Goal: Navigation & Orientation: Find specific page/section

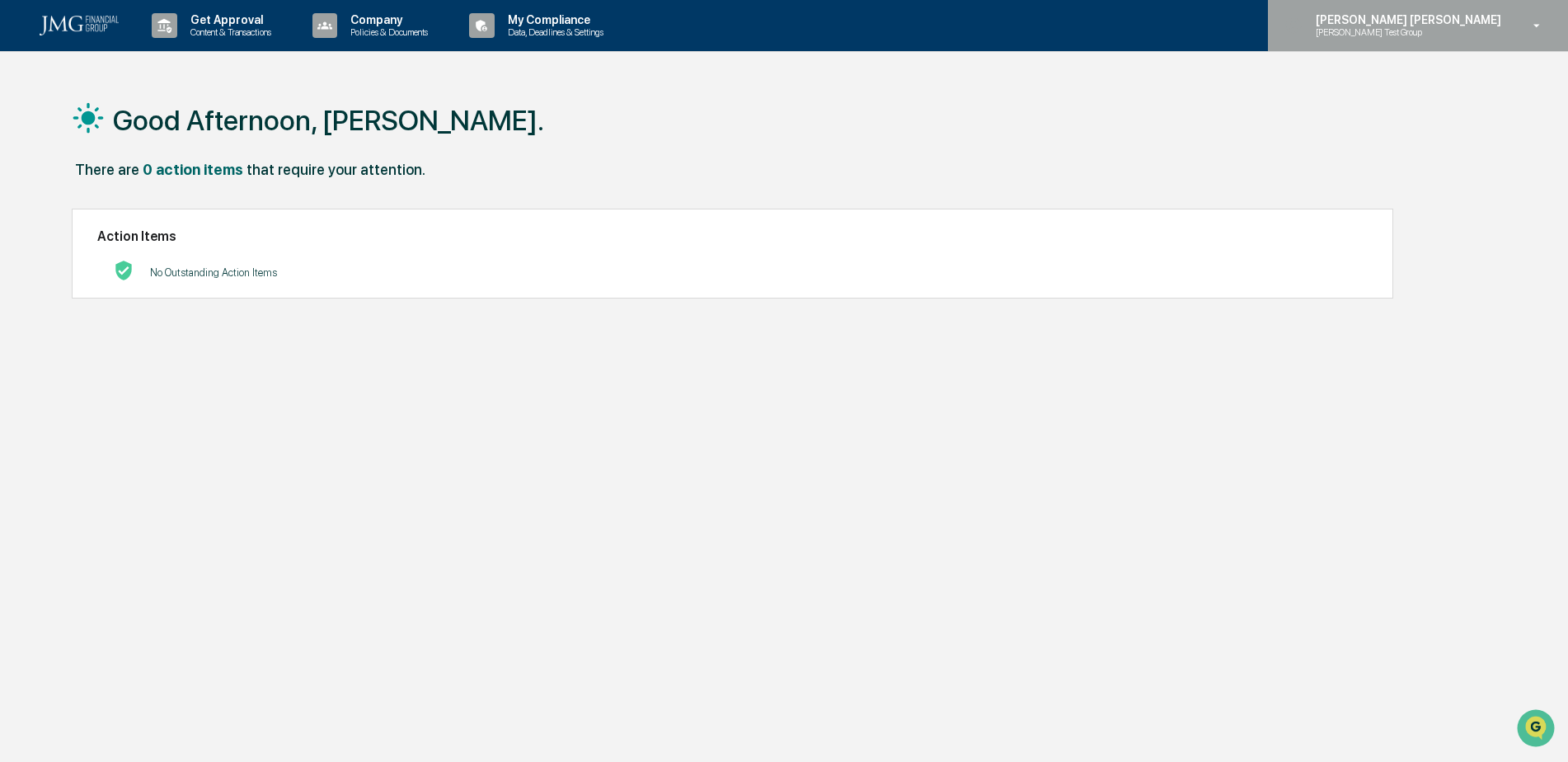
click at [1474, 44] on div "[PERSON_NAME] [PERSON_NAME] [PERSON_NAME] Test Group" at bounding box center [1418, 25] width 301 height 51
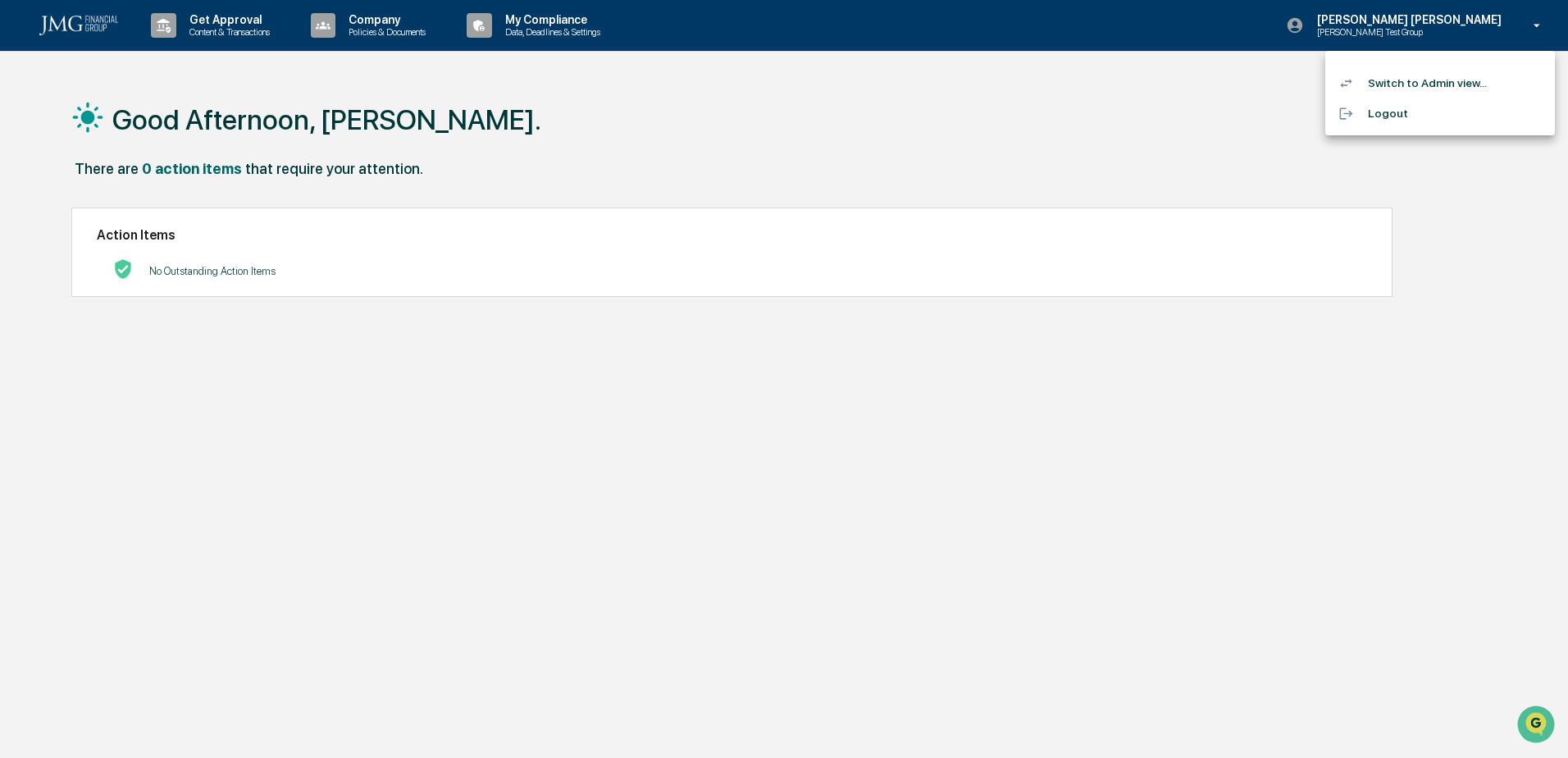
click at [1449, 79] on li "Switch to Admin view..." at bounding box center [1440, 83] width 229 height 31
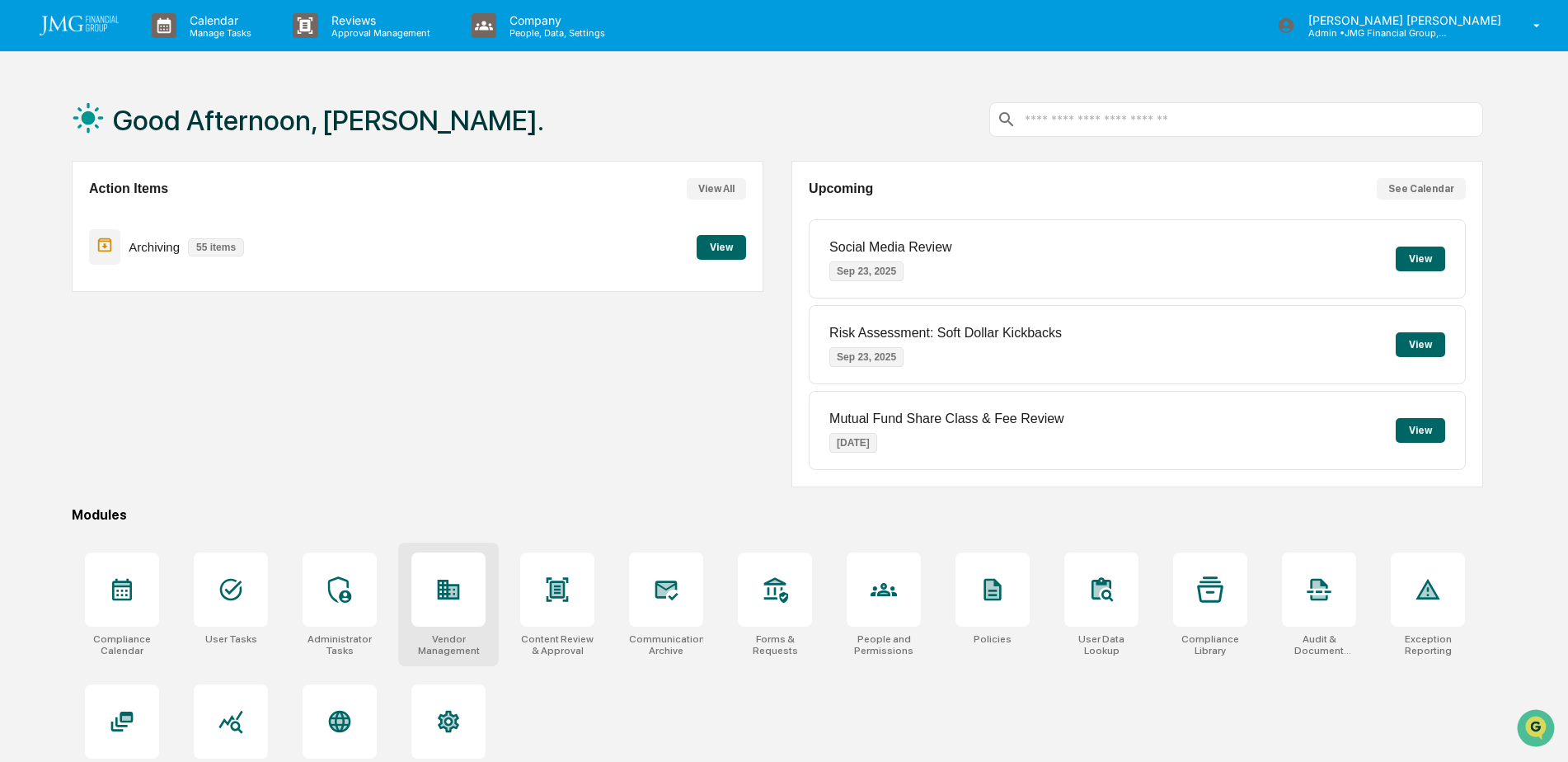
scroll to position [78, 0]
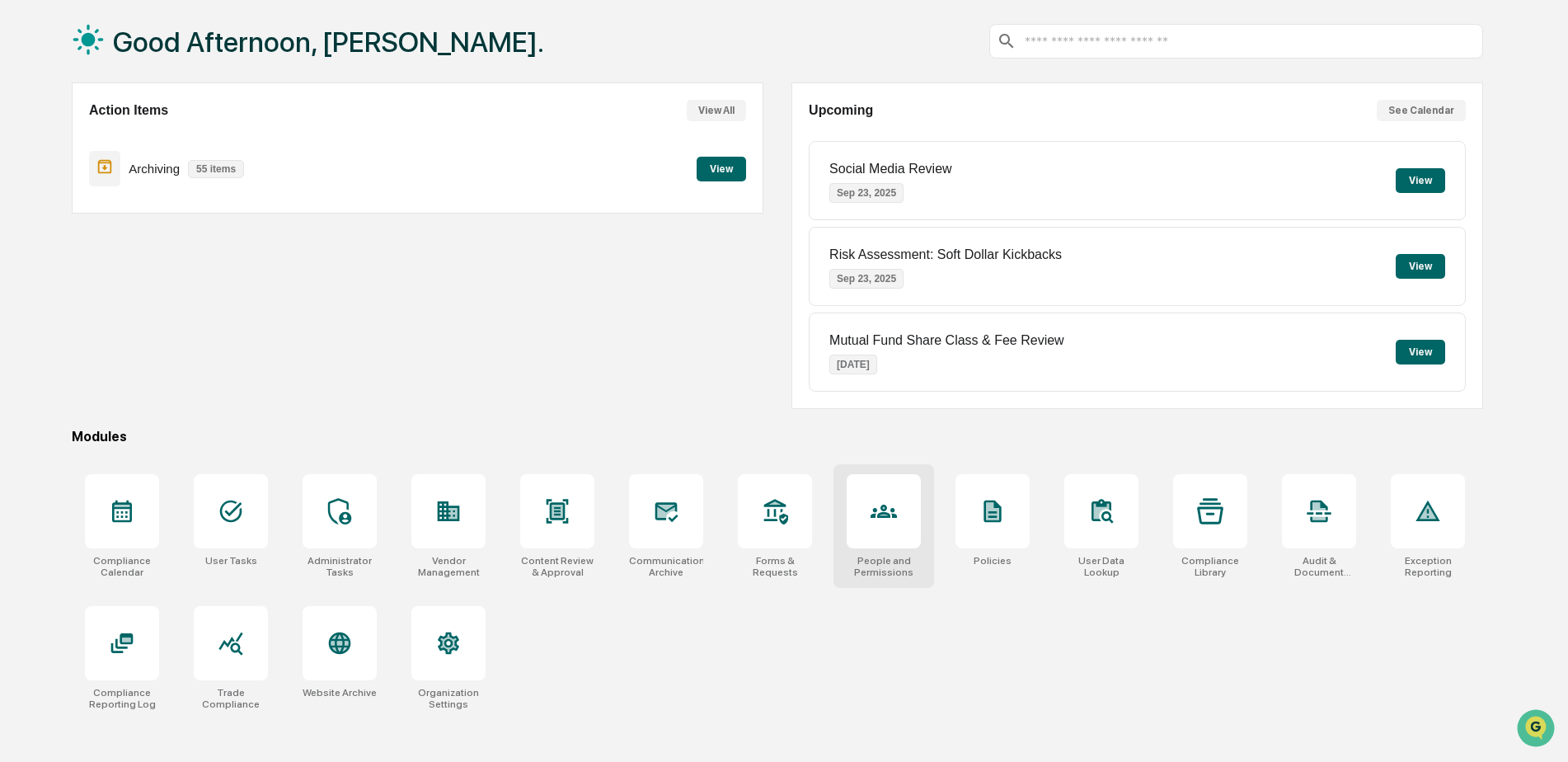
click at [901, 540] on div at bounding box center [884, 511] width 74 height 74
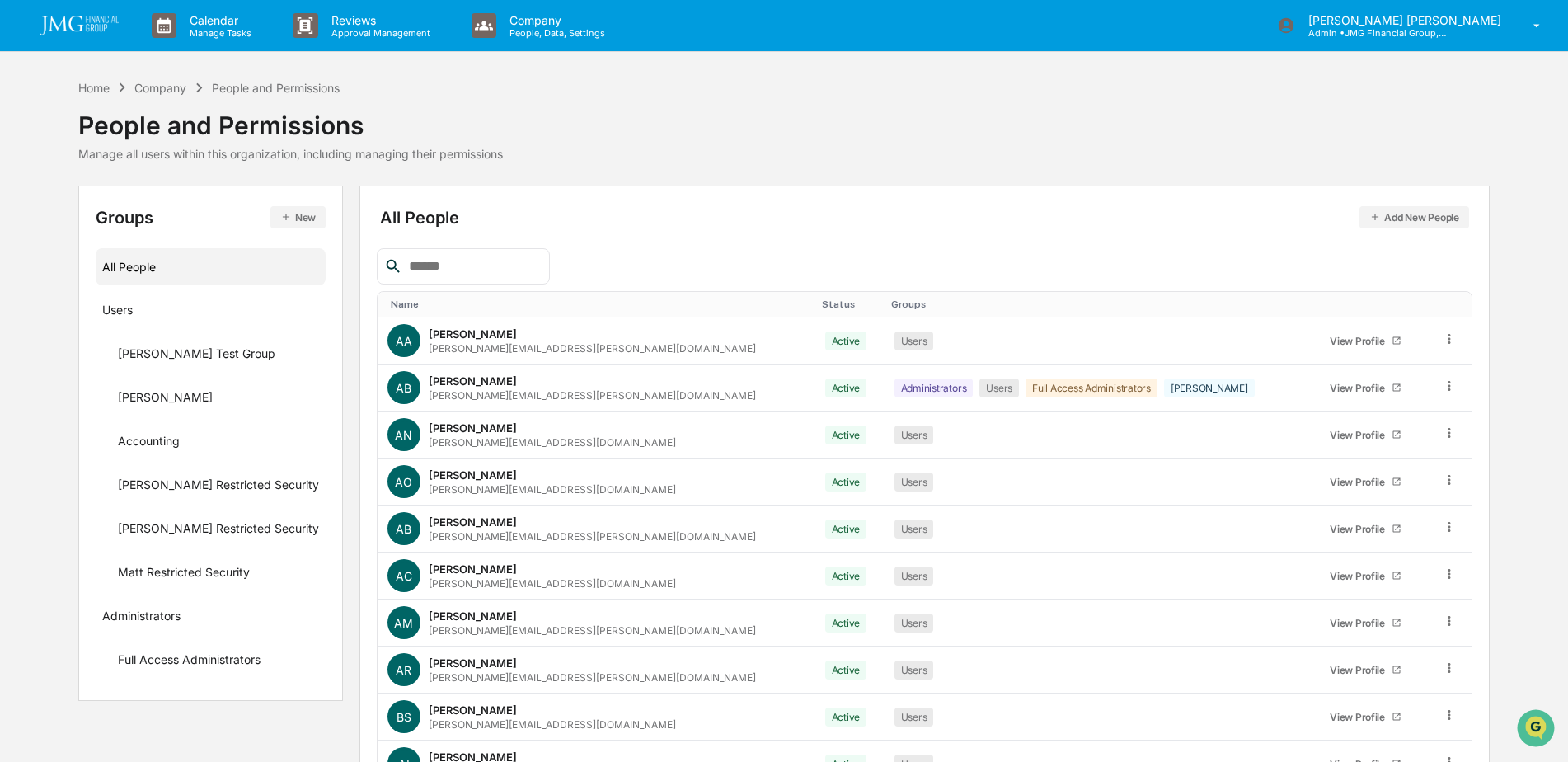
click at [486, 260] on input "text" at bounding box center [472, 266] width 140 height 22
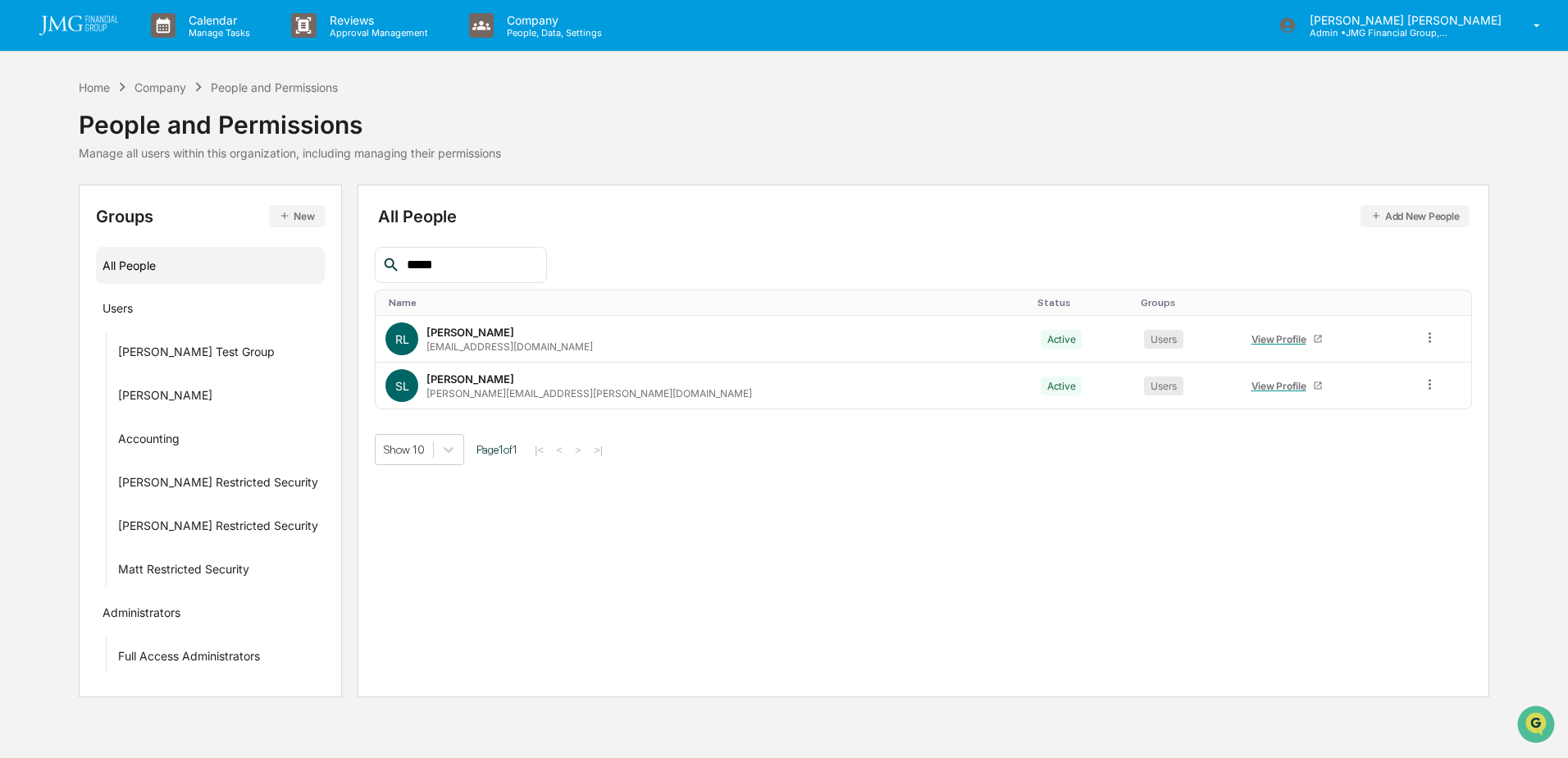
type input "******"
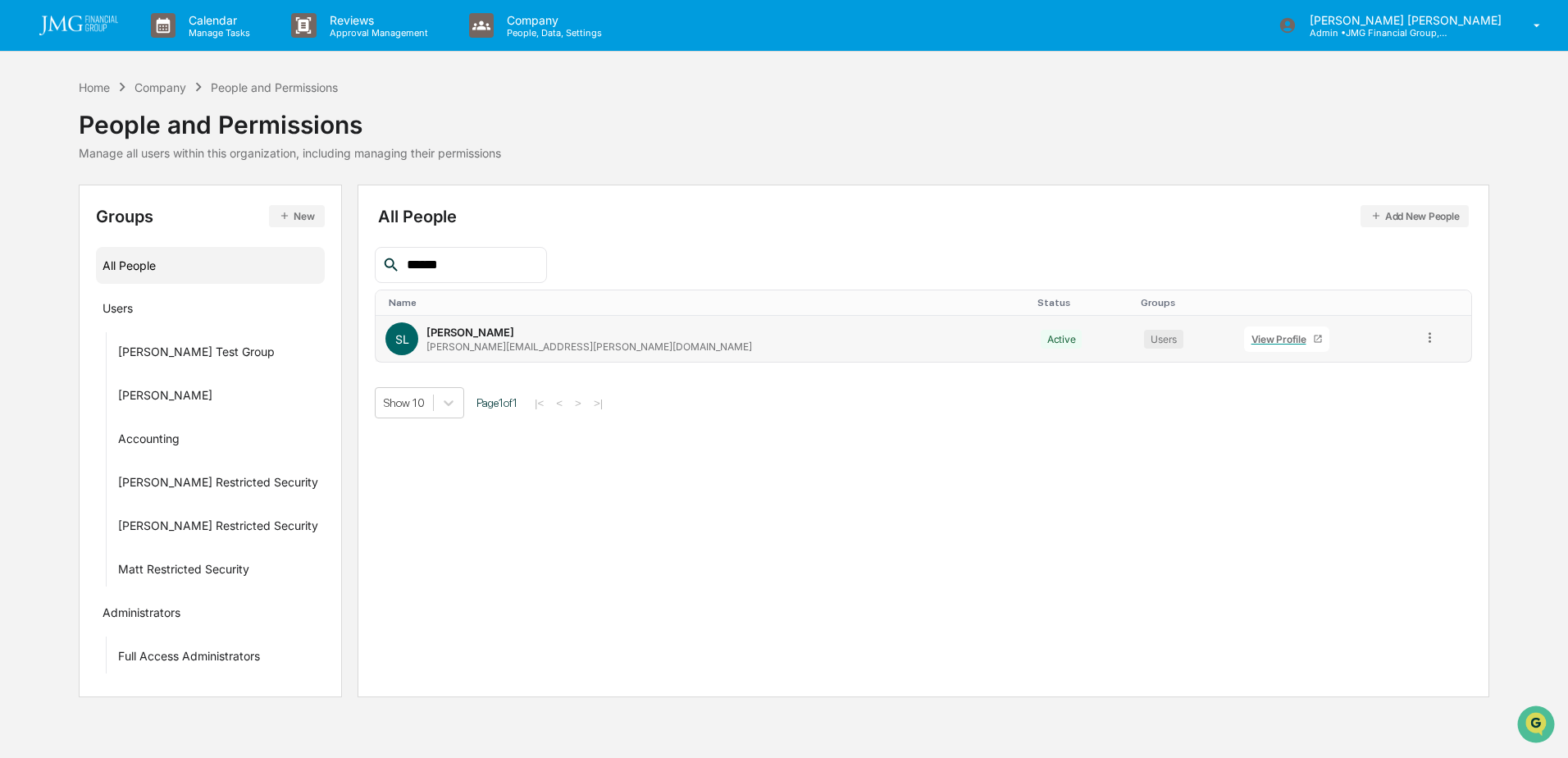
click at [1252, 335] on div "View Profile" at bounding box center [1283, 340] width 61 height 13
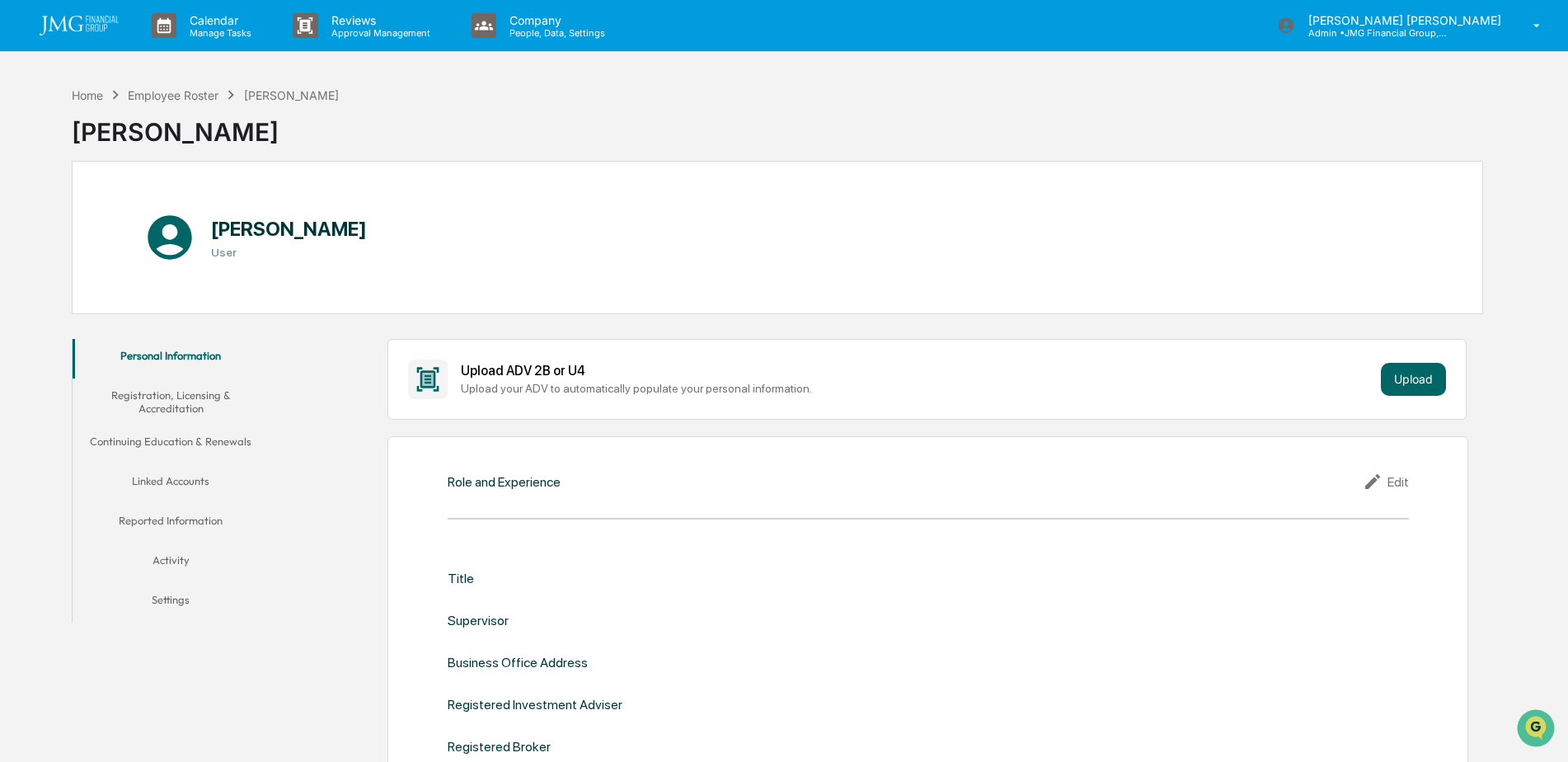
click at [186, 480] on button "Linked Accounts" at bounding box center [171, 484] width 197 height 40
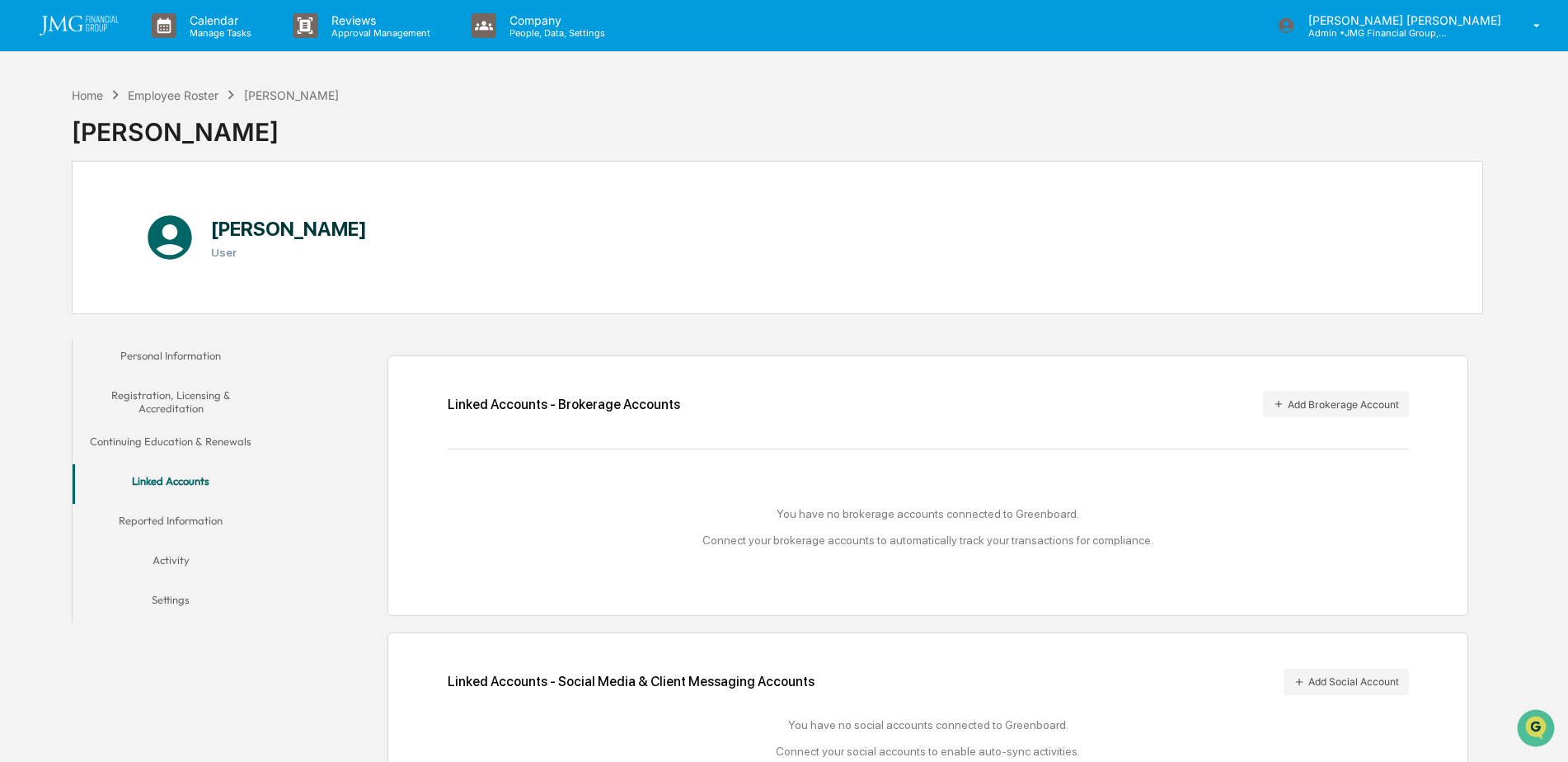
scroll to position [78, 0]
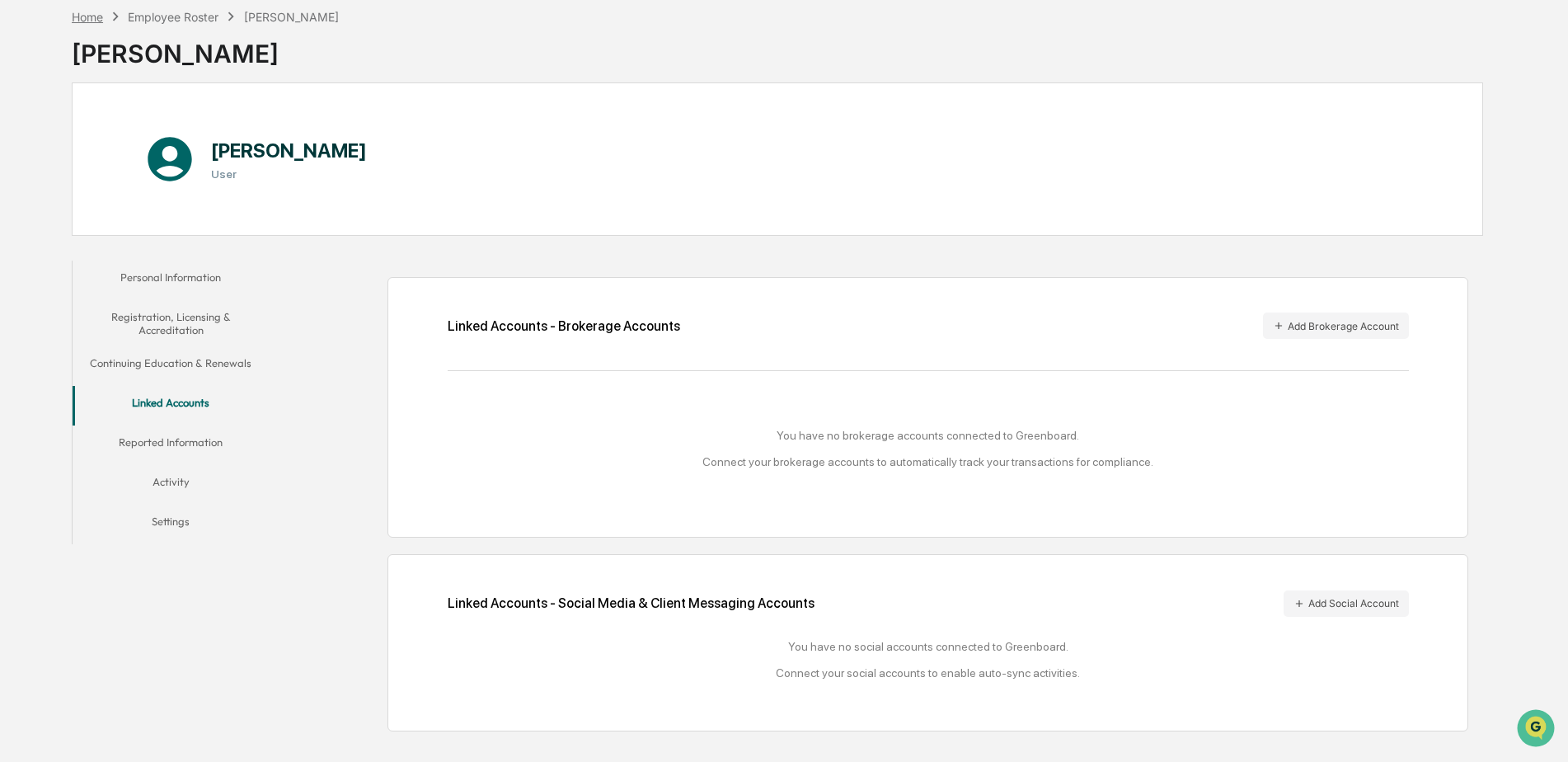
click at [92, 15] on div "Home" at bounding box center [87, 16] width 32 height 14
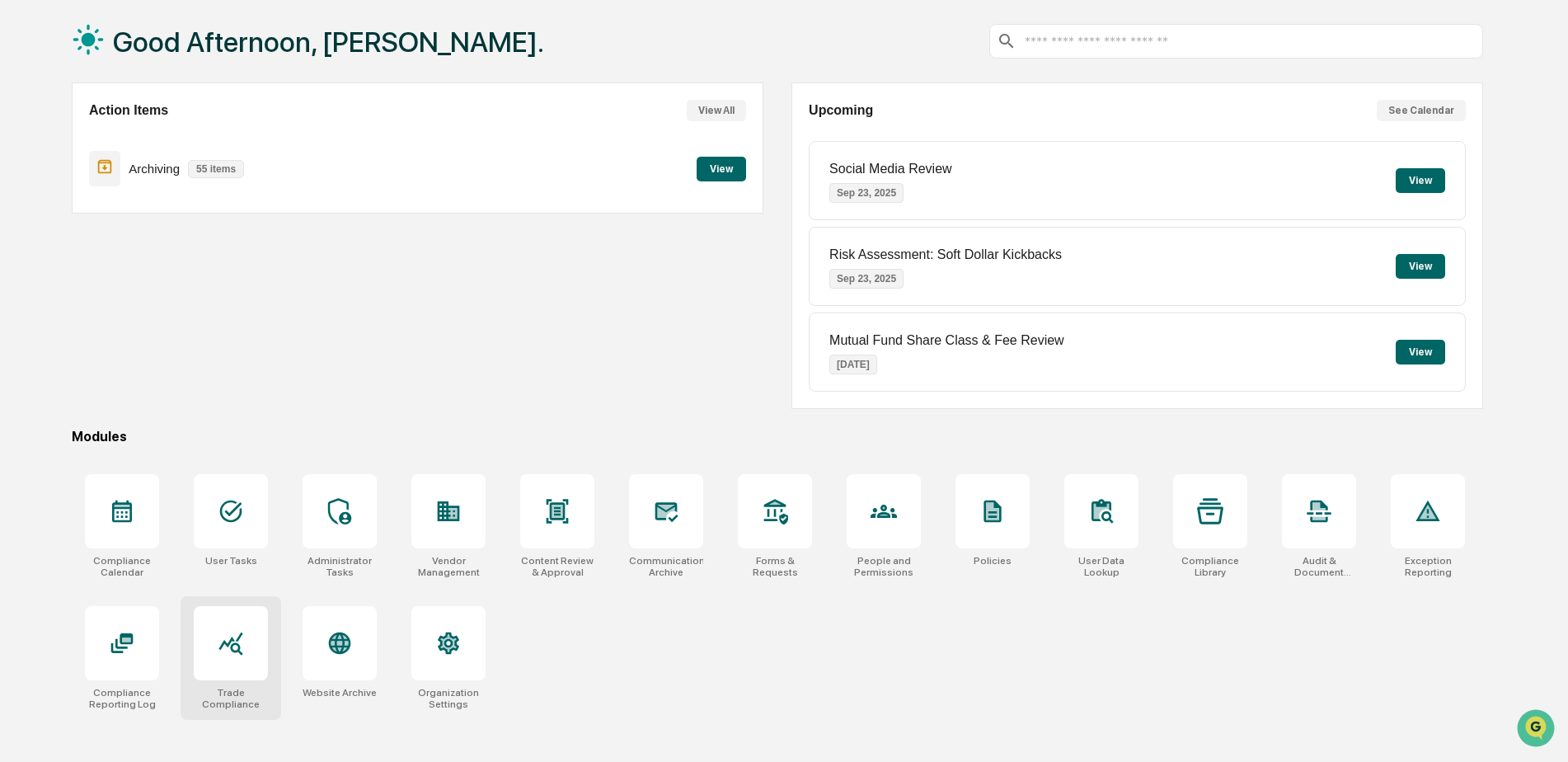
click at [247, 652] on div at bounding box center [231, 643] width 74 height 74
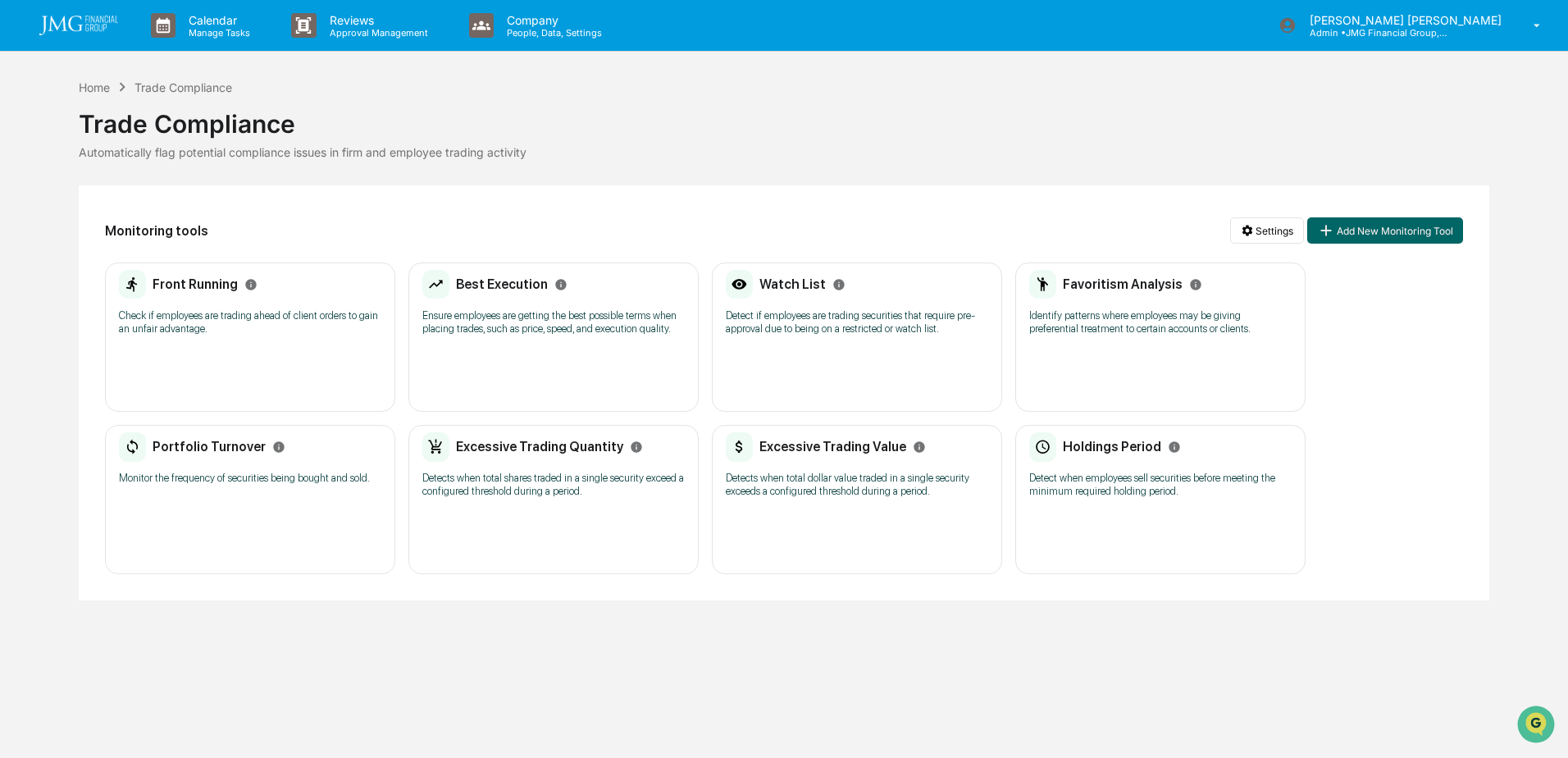
click at [309, 320] on p "Check if employees are trading ahead of client orders to gain an unfair advanta…" at bounding box center [250, 322] width 263 height 26
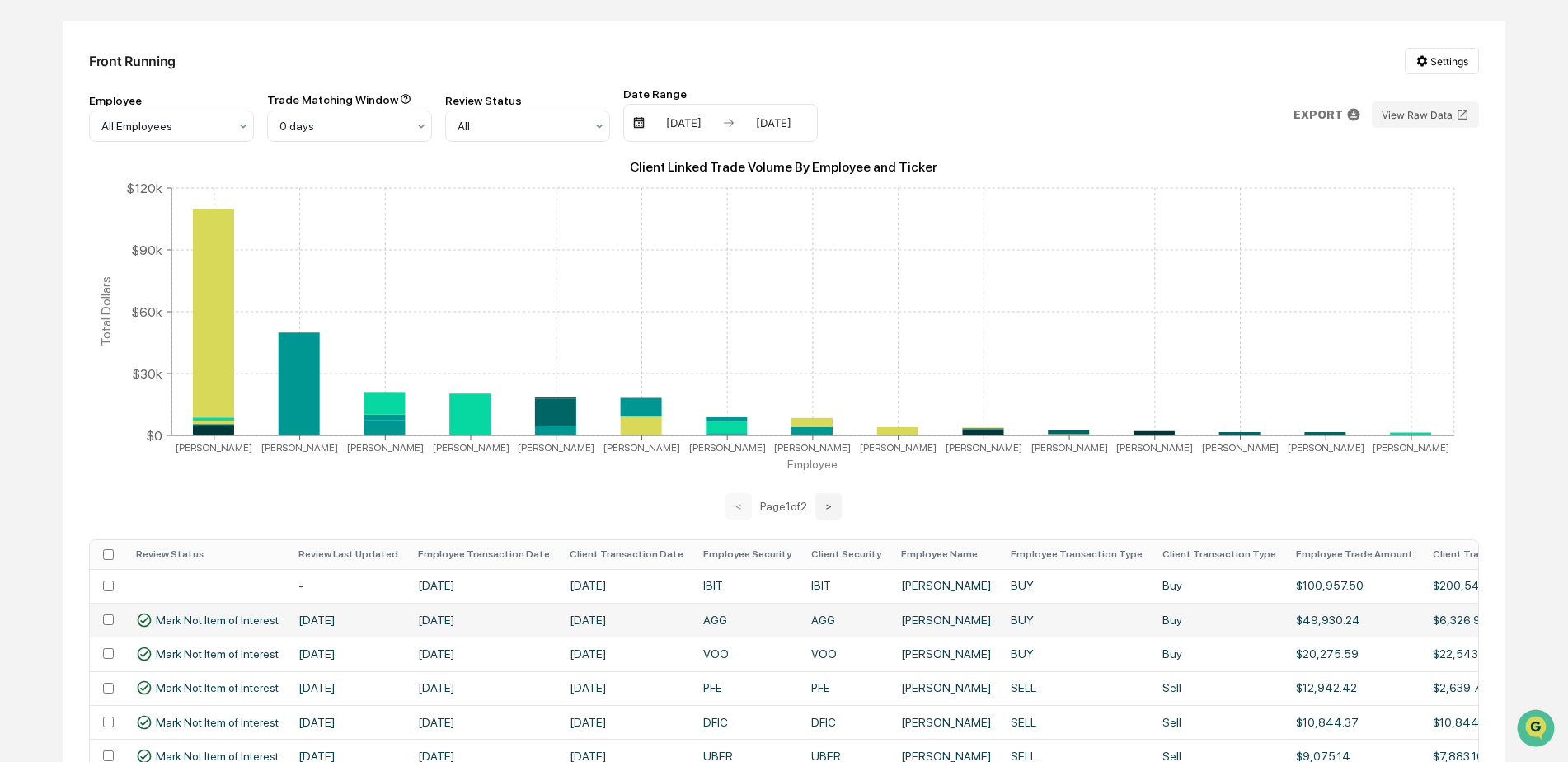
scroll to position [247, 0]
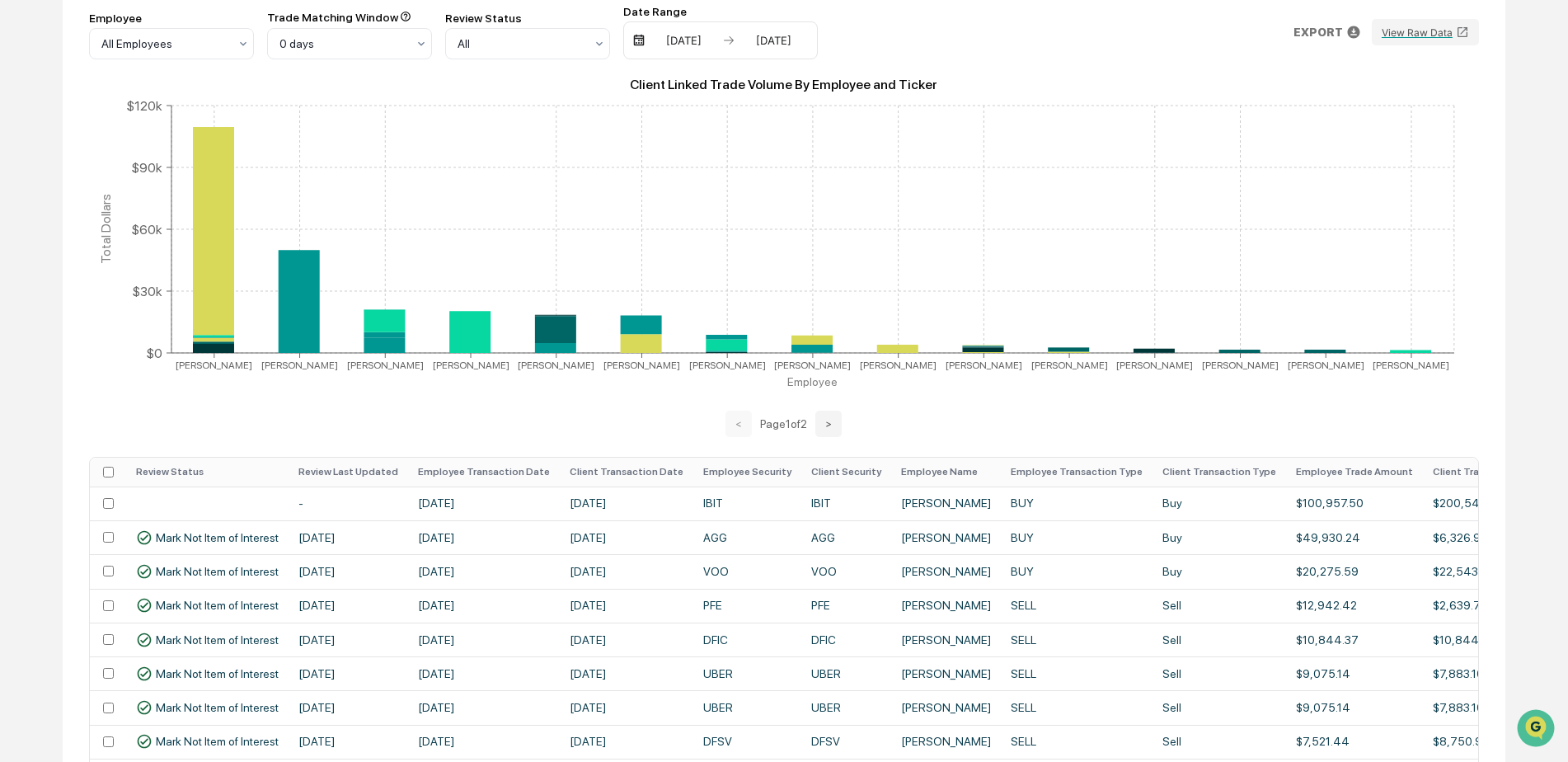
click at [462, 480] on th "Employee Transaction Date" at bounding box center [483, 472] width 152 height 29
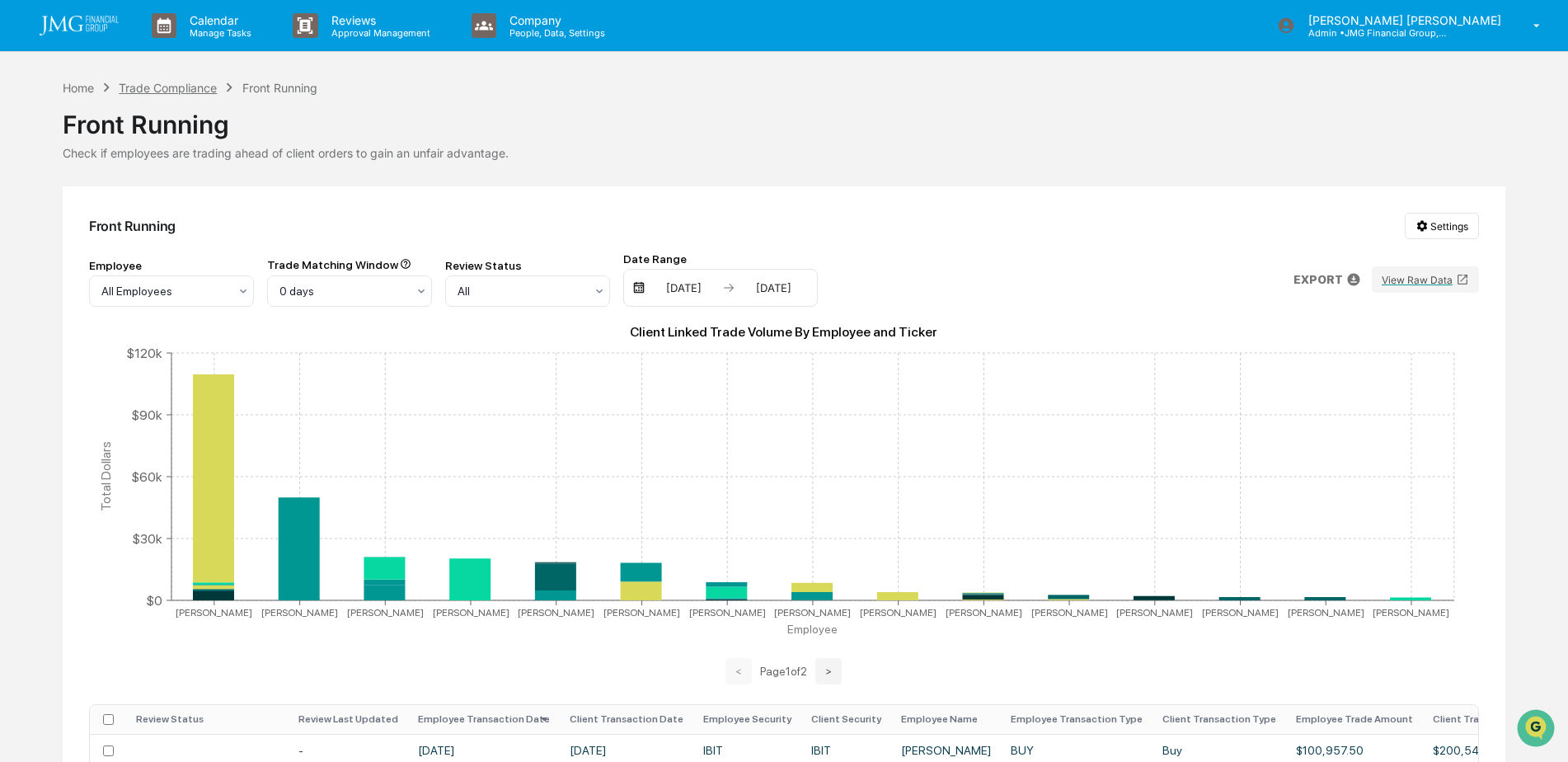
click at [141, 92] on div "Trade Compliance" at bounding box center [168, 87] width 98 height 14
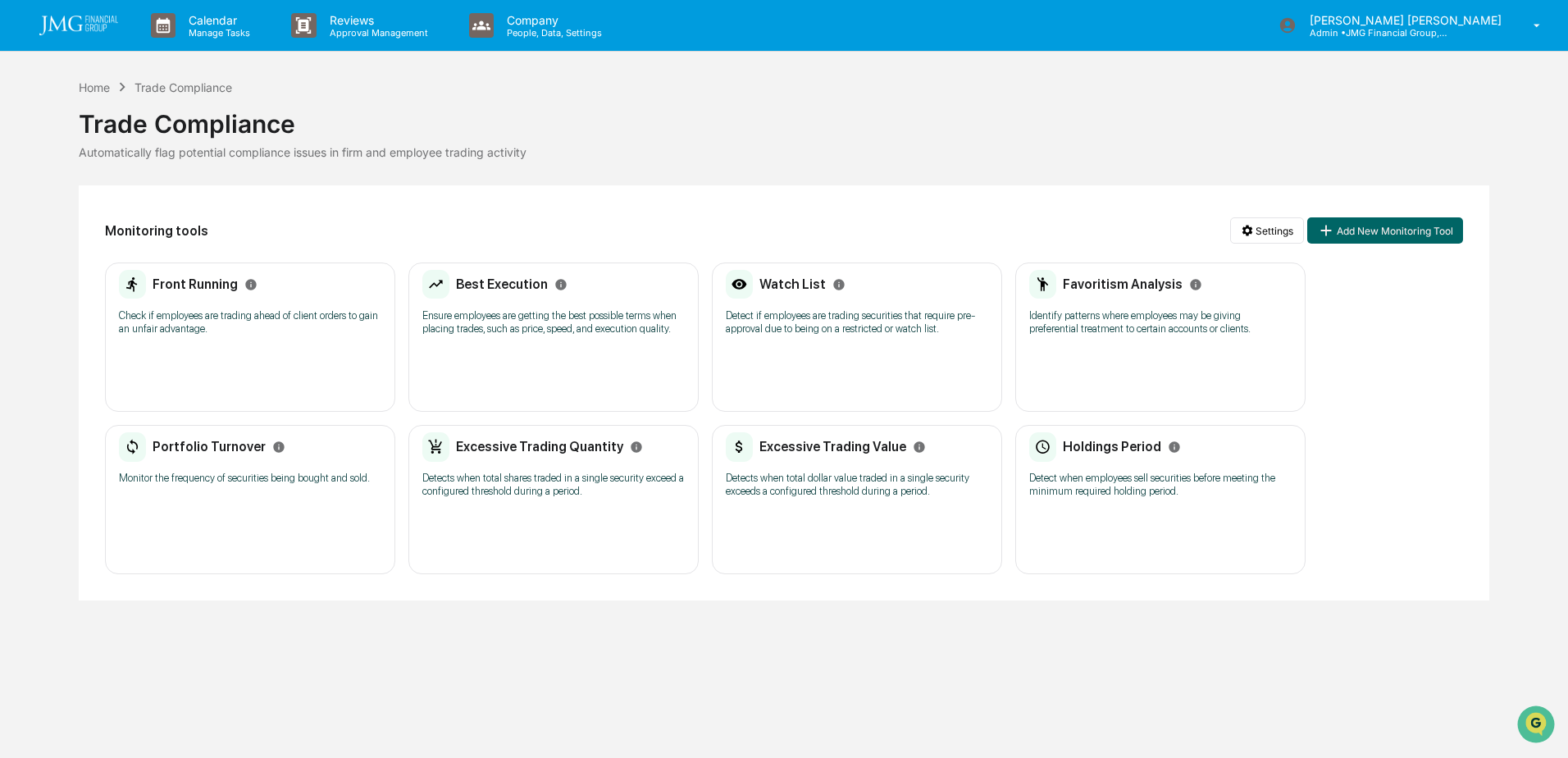
click at [775, 304] on div "Watch List Detect if employees are trading securities that require pre-approval…" at bounding box center [857, 308] width 263 height 76
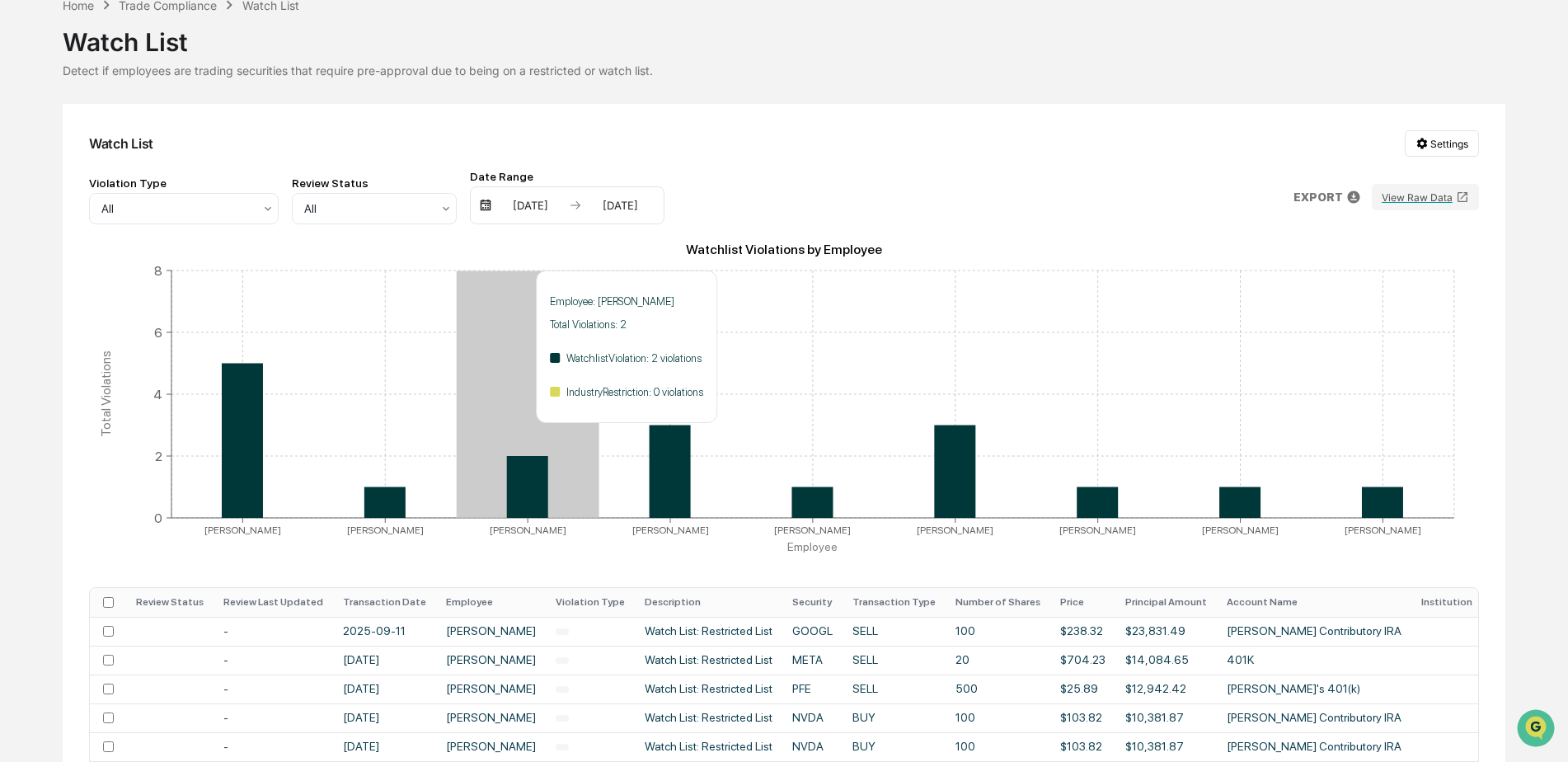
scroll to position [247, 0]
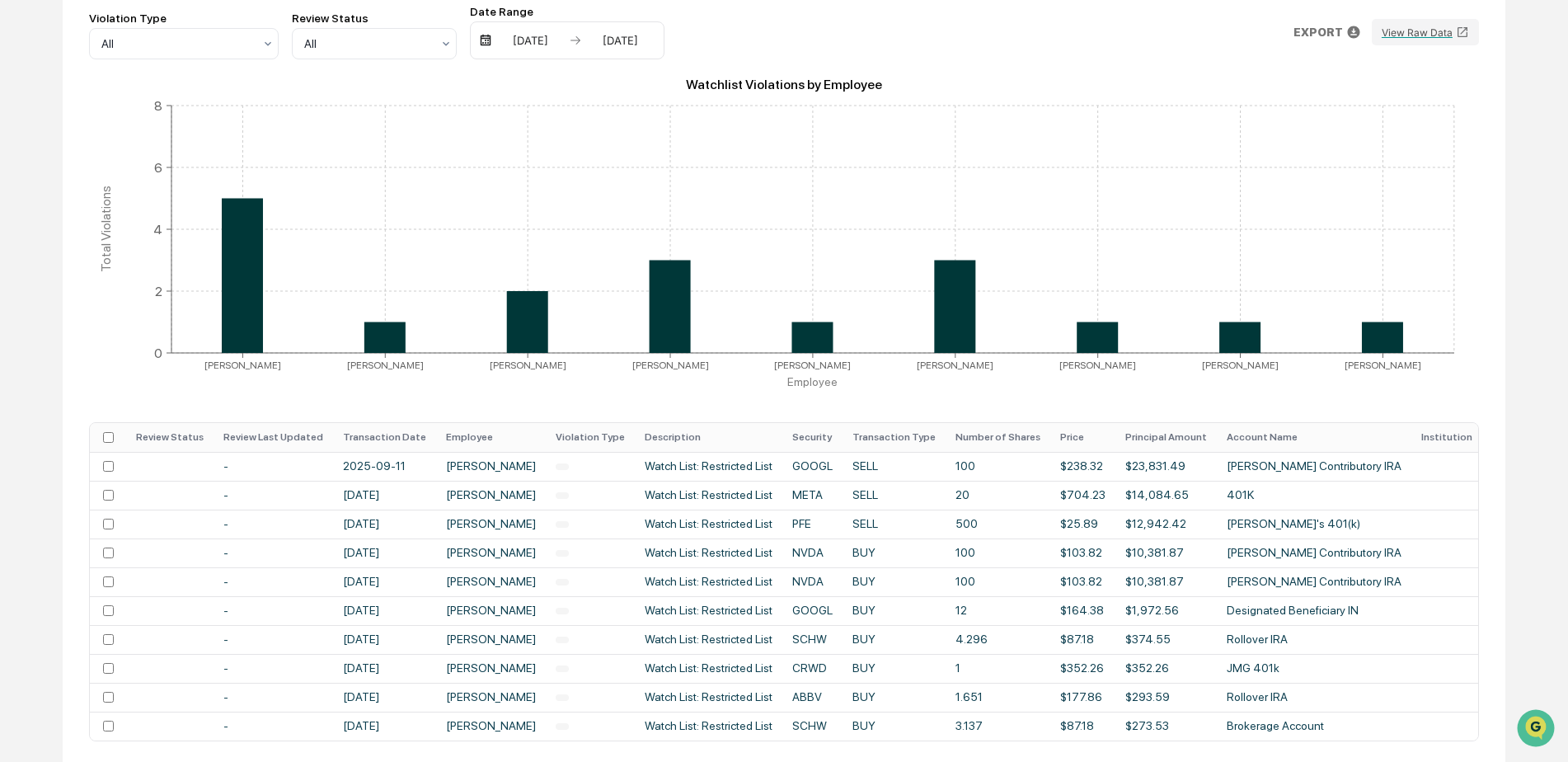
click at [411, 438] on th "Transaction Date" at bounding box center [385, 438] width 104 height 29
click at [411, 435] on icon at bounding box center [420, 437] width 18 height 18
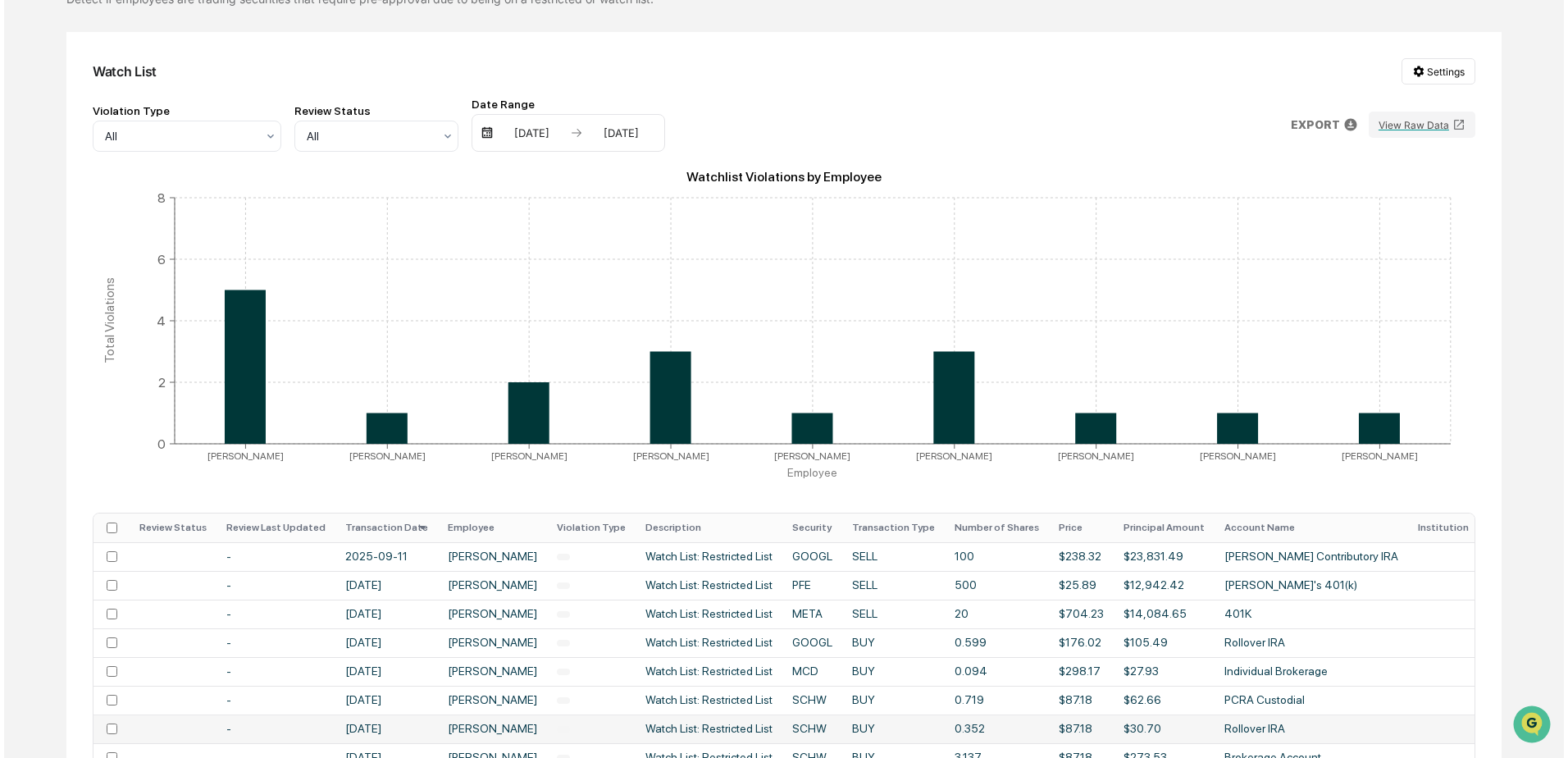
scroll to position [0, 0]
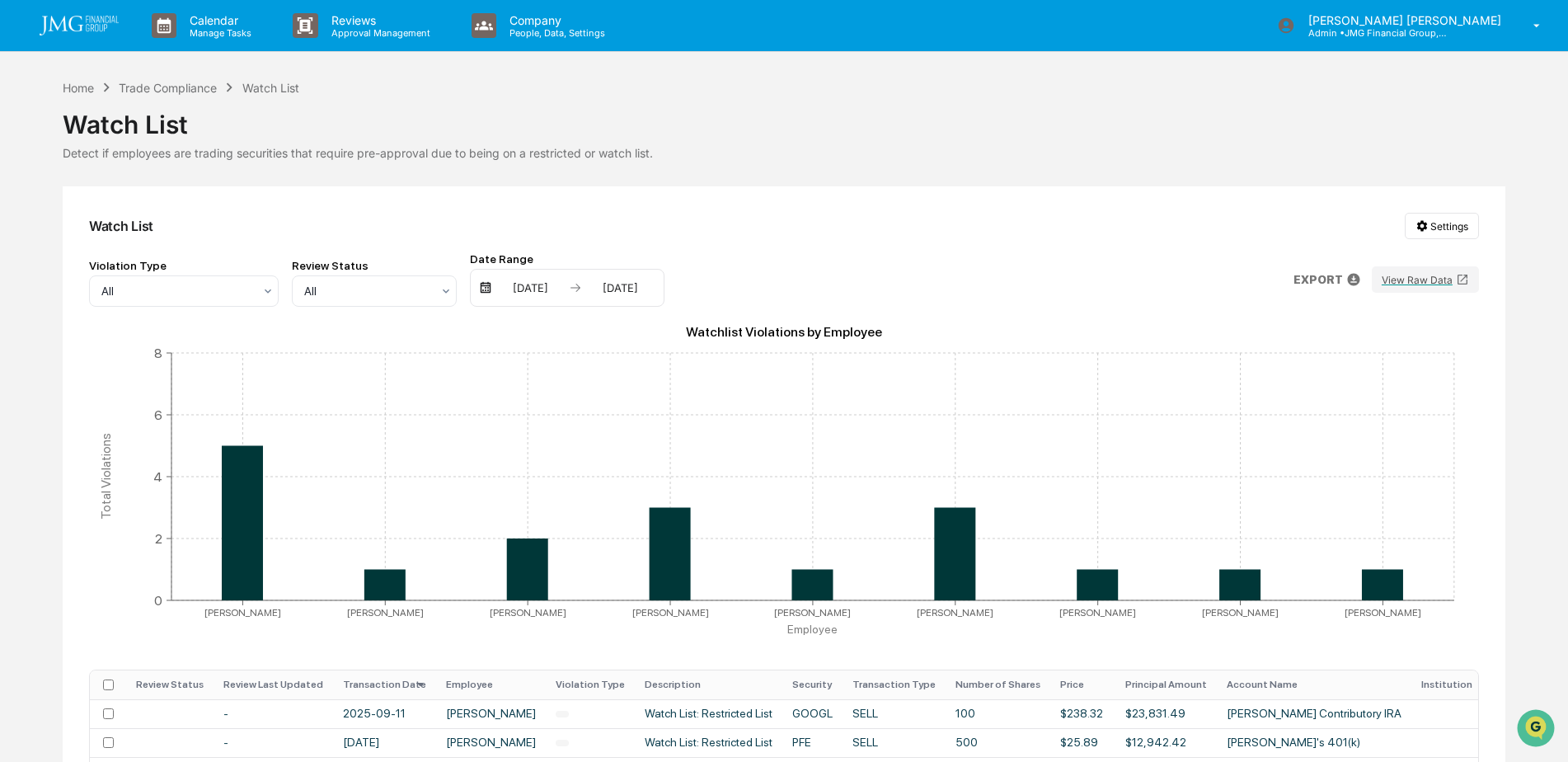
click at [94, 40] on link at bounding box center [89, 25] width 99 height 51
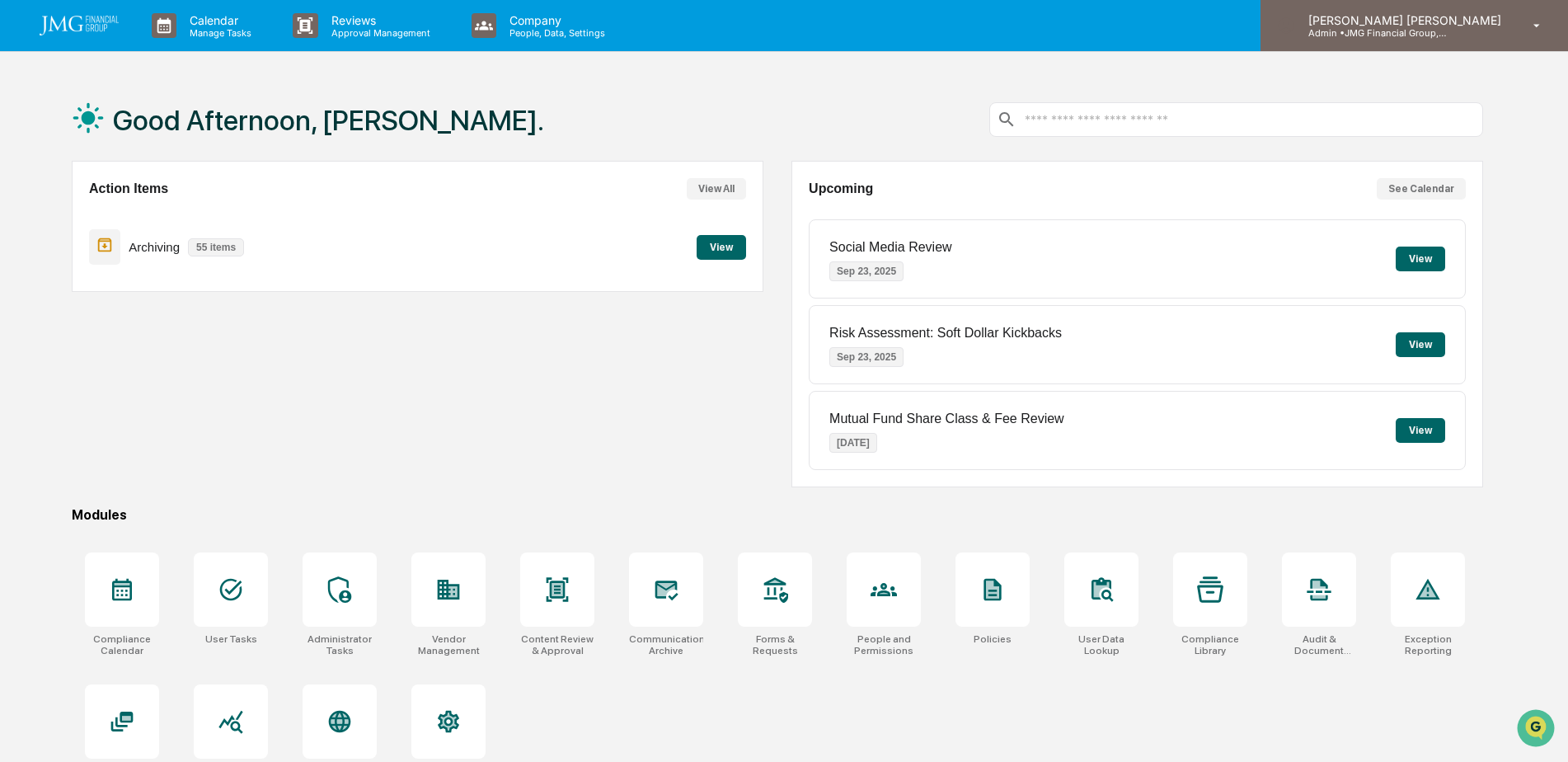
click at [1390, 35] on p "Admin • JMG Financial Group, Ltd." at bounding box center [1372, 33] width 153 height 12
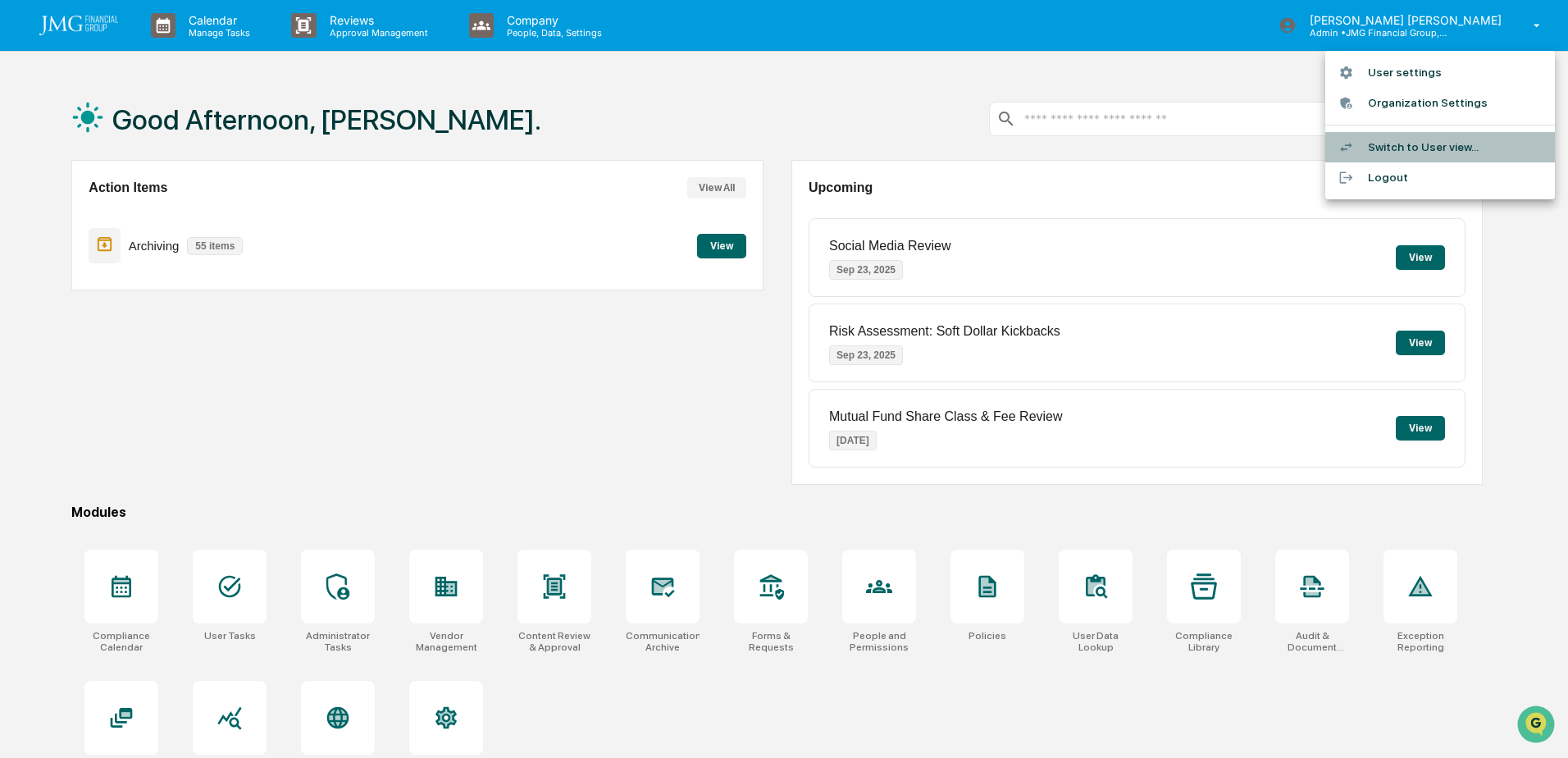
click at [1440, 148] on li "Switch to User view..." at bounding box center [1440, 147] width 229 height 31
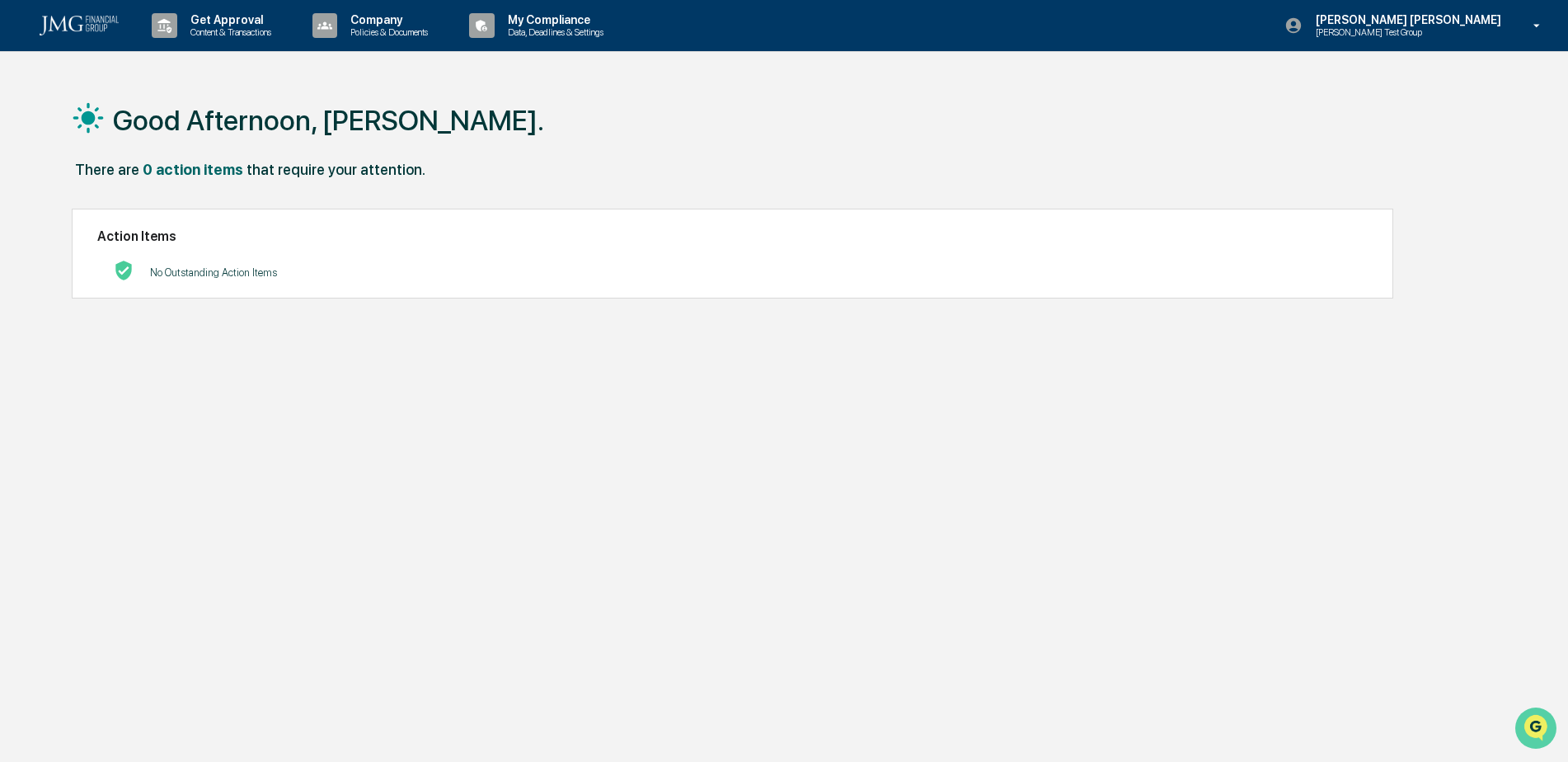
click at [1537, 716] on img "Open customer support" at bounding box center [1535, 728] width 41 height 33
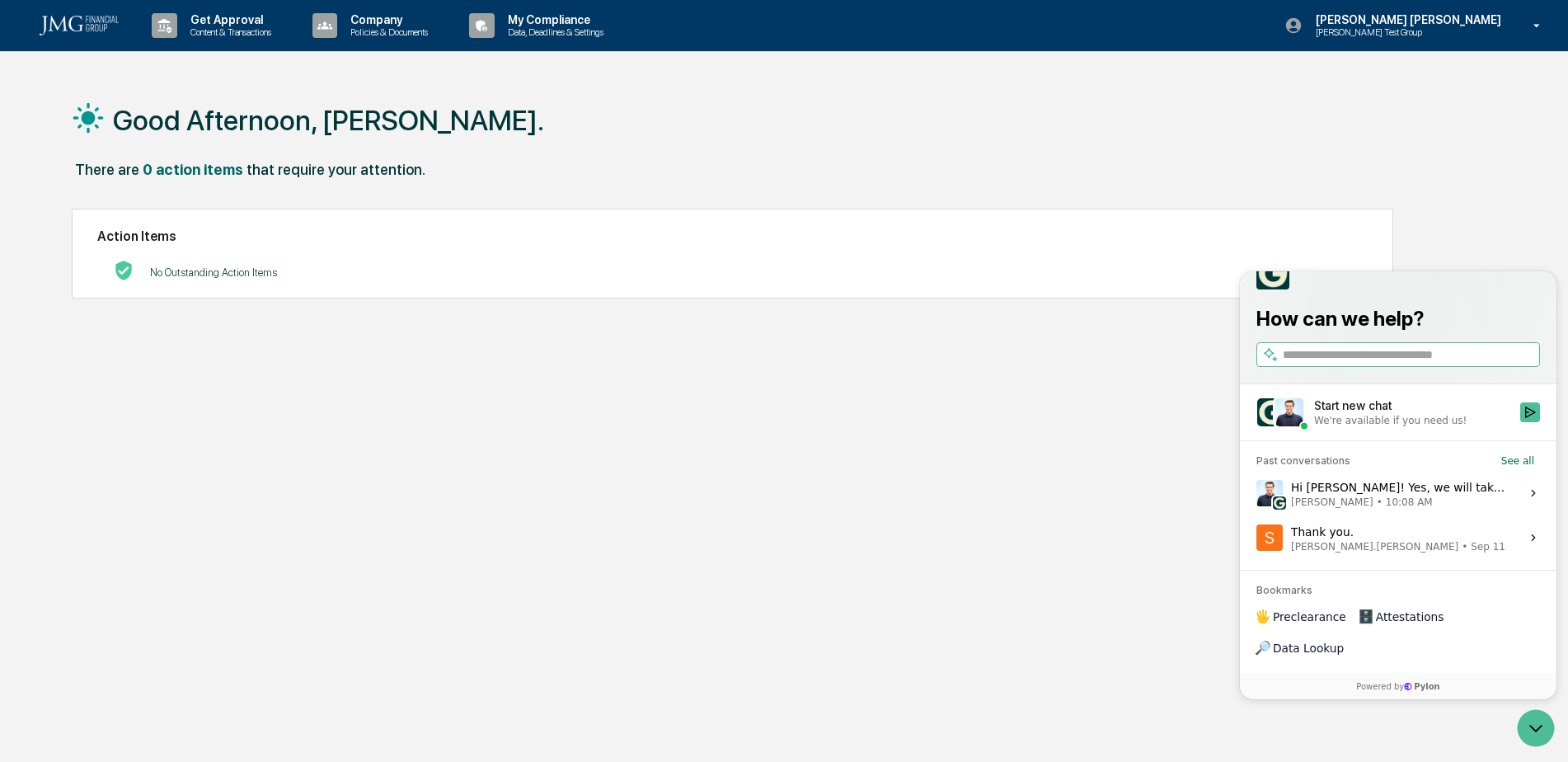
click at [748, 444] on div "Good Afternoon, Steven. There are 0 action items that require your attention. A…" at bounding box center [777, 459] width 1461 height 762
click at [1537, 725] on icon "Open customer support" at bounding box center [1535, 727] width 41 height 41
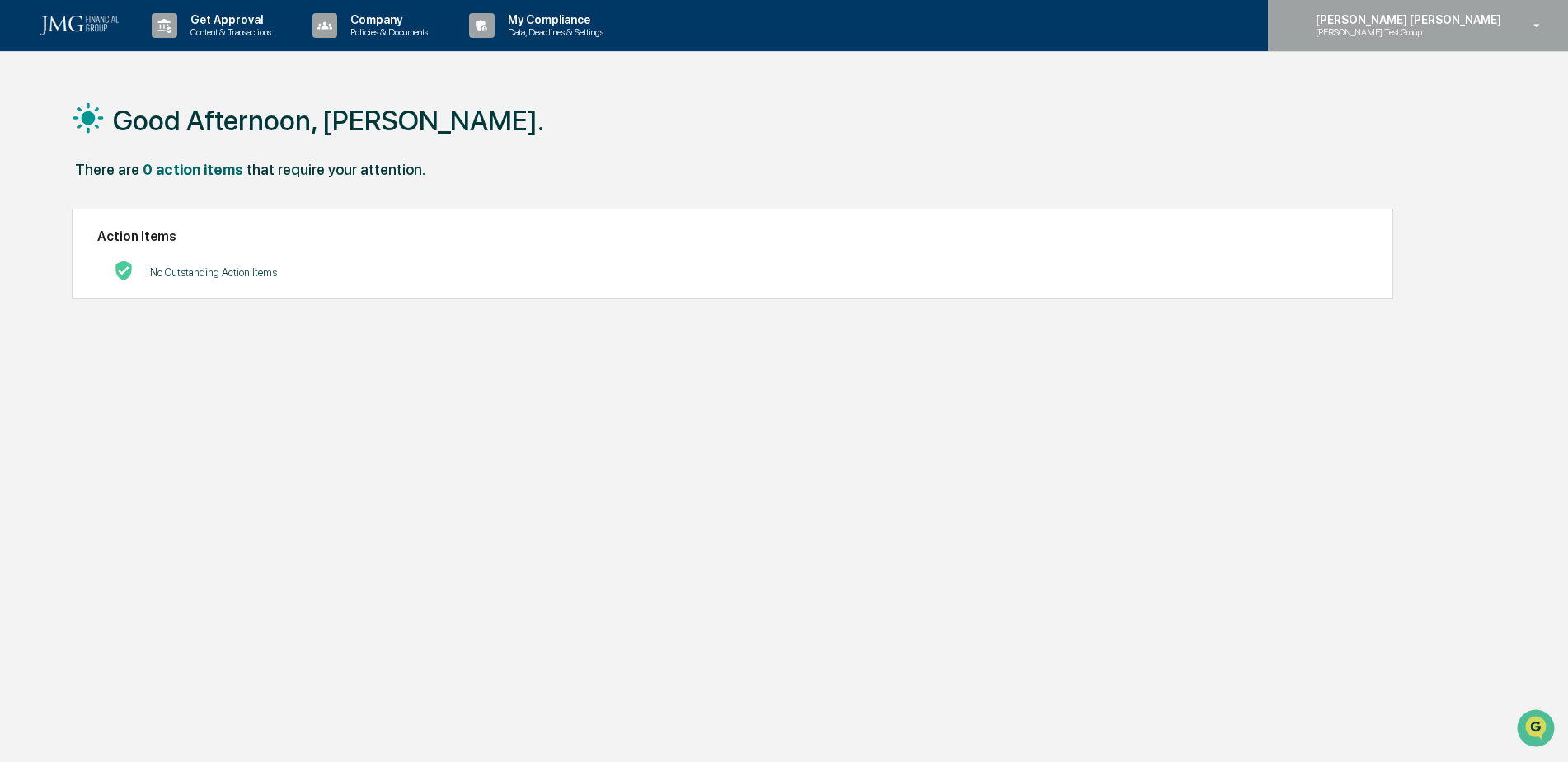
click at [1464, 34] on p "[PERSON_NAME] Test Group" at bounding box center [1384, 32] width 162 height 12
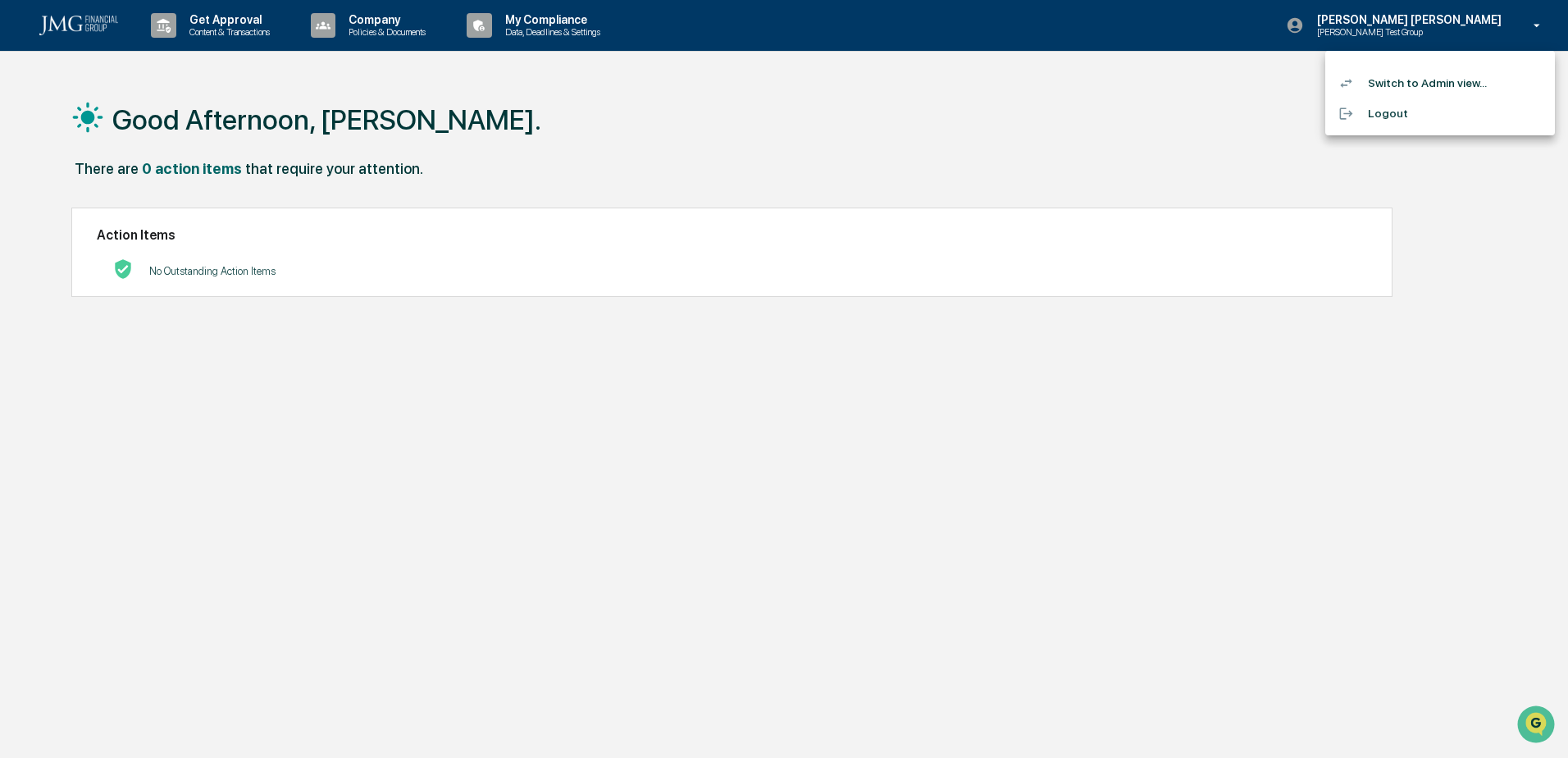
click at [1403, 117] on li "Logout" at bounding box center [1440, 114] width 229 height 31
